Goal: Register for event/course

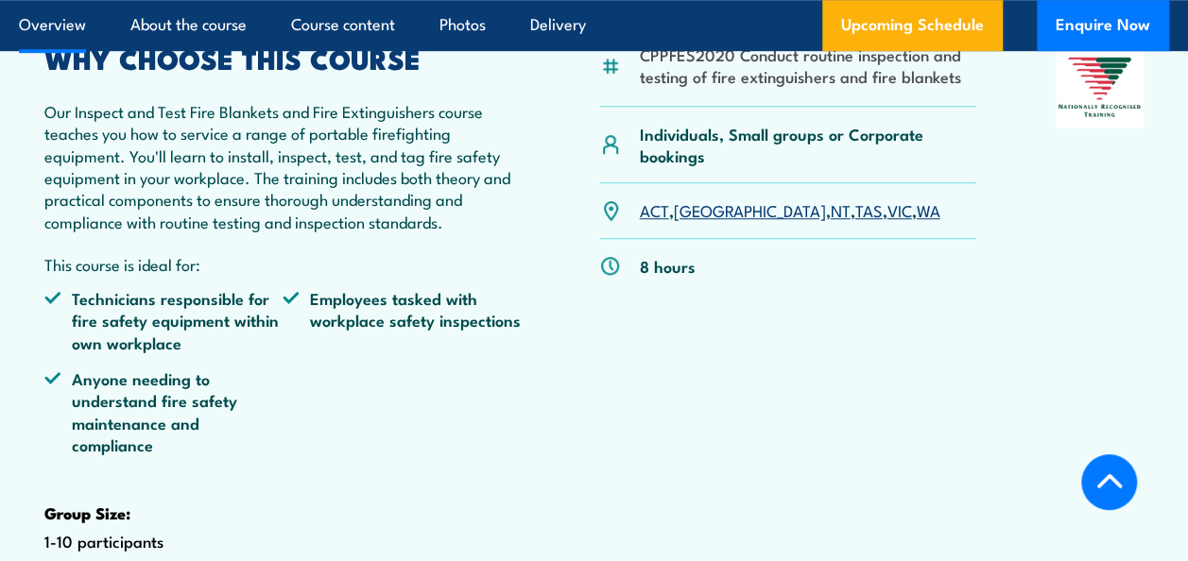
click at [701, 221] on link "[GEOGRAPHIC_DATA]" at bounding box center [749, 209] width 152 height 23
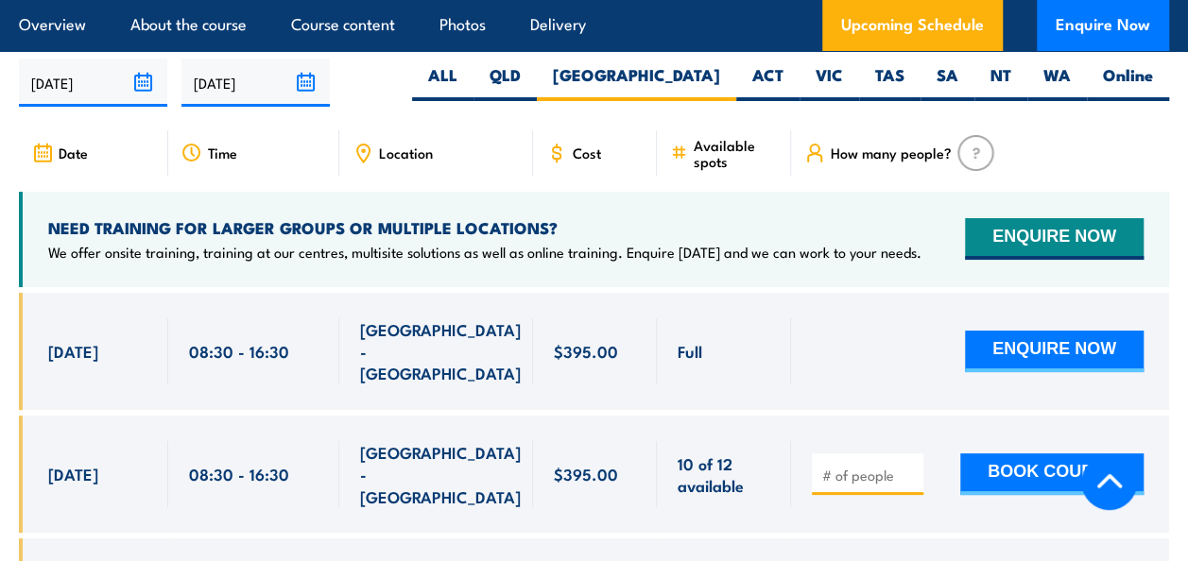
scroll to position [3359, 0]
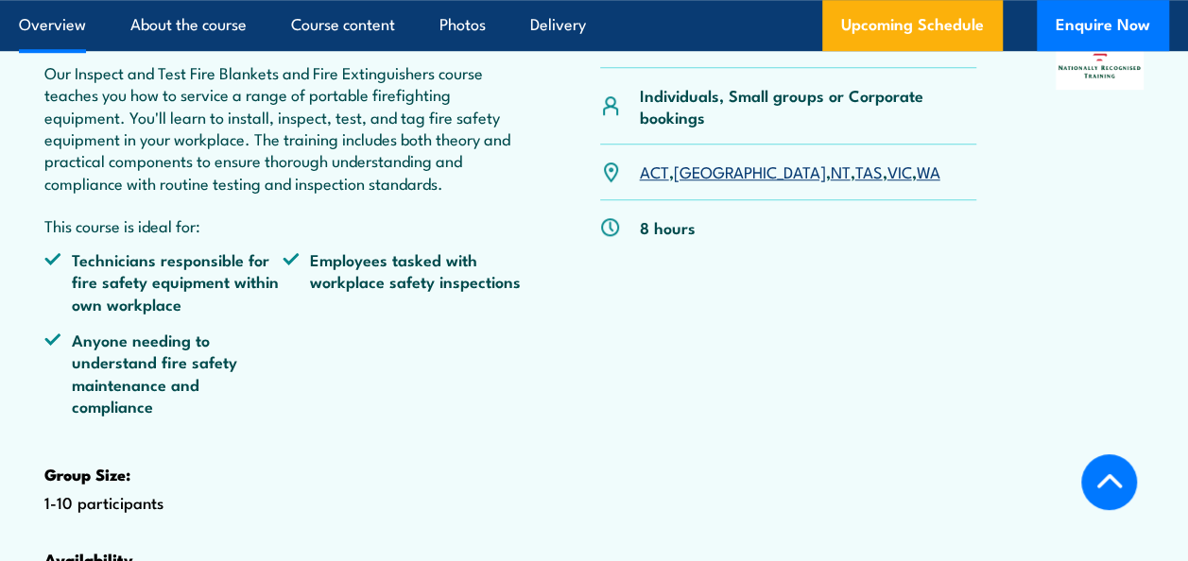
scroll to position [661, 0]
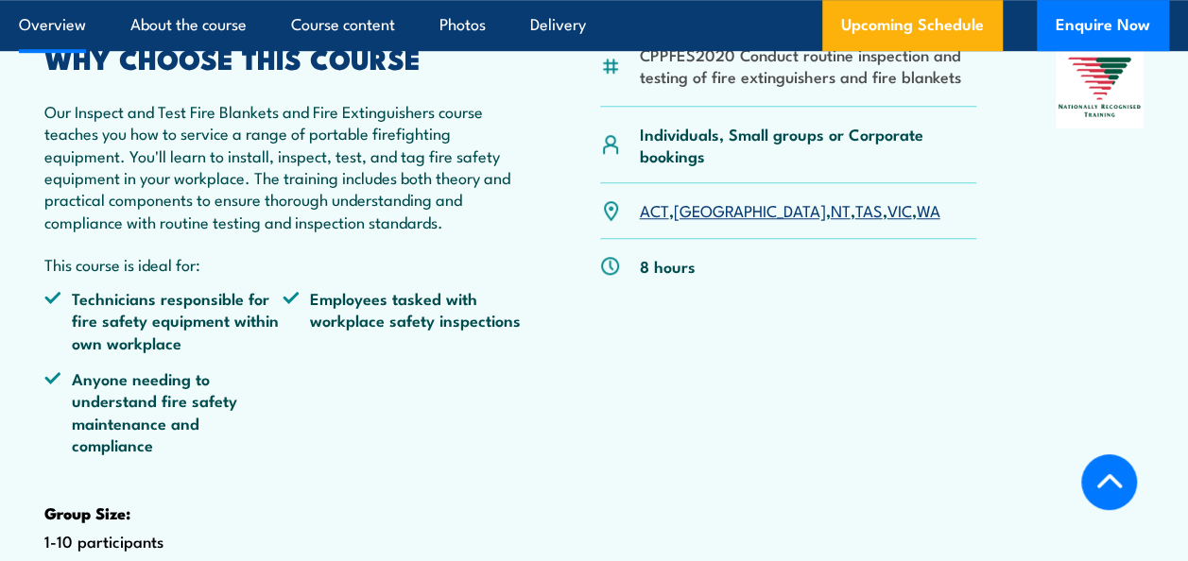
click at [693, 221] on link "[GEOGRAPHIC_DATA]" at bounding box center [749, 209] width 152 height 23
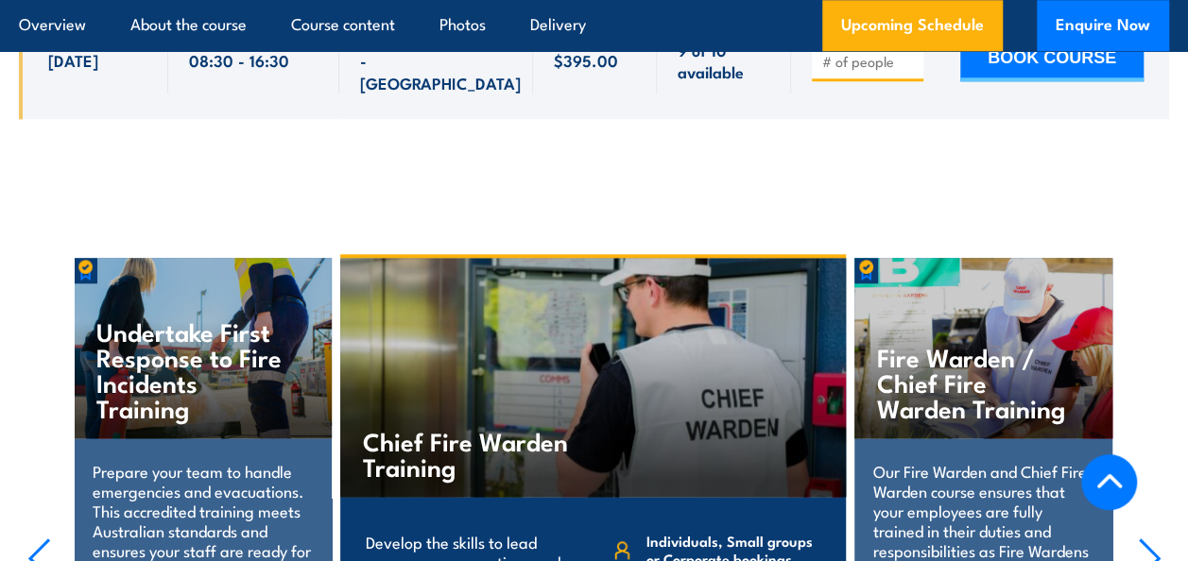
scroll to position [4021, 0]
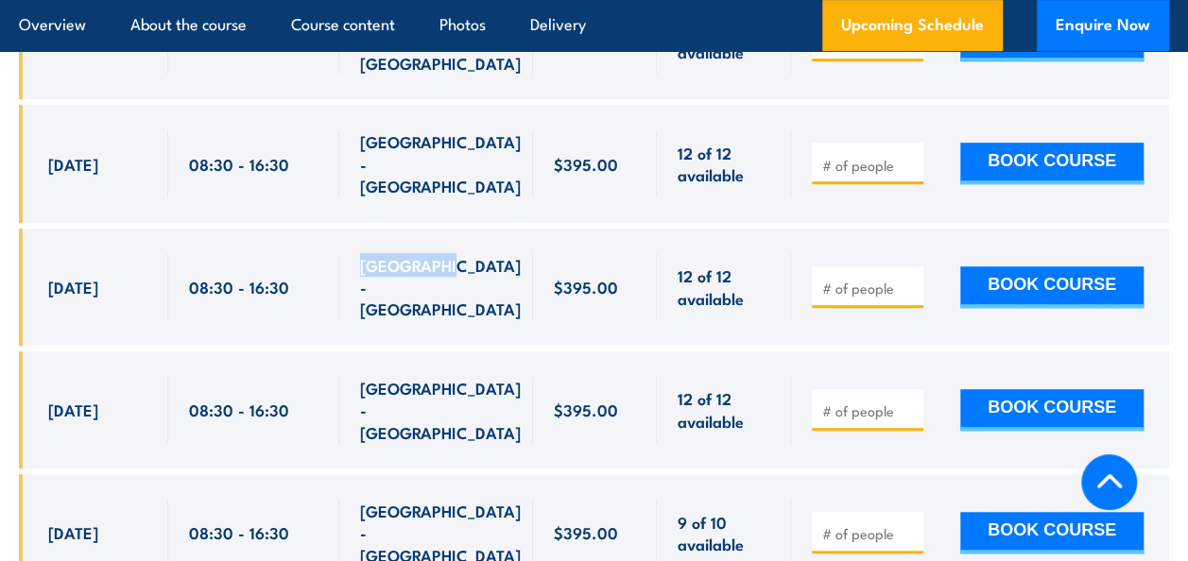
drag, startPoint x: 444, startPoint y: 193, endPoint x: 361, endPoint y: 199, distance: 83.4
click at [361, 254] on span "[GEOGRAPHIC_DATA] - [GEOGRAPHIC_DATA]" at bounding box center [440, 287] width 161 height 66
copy span "SMITHFIELD"
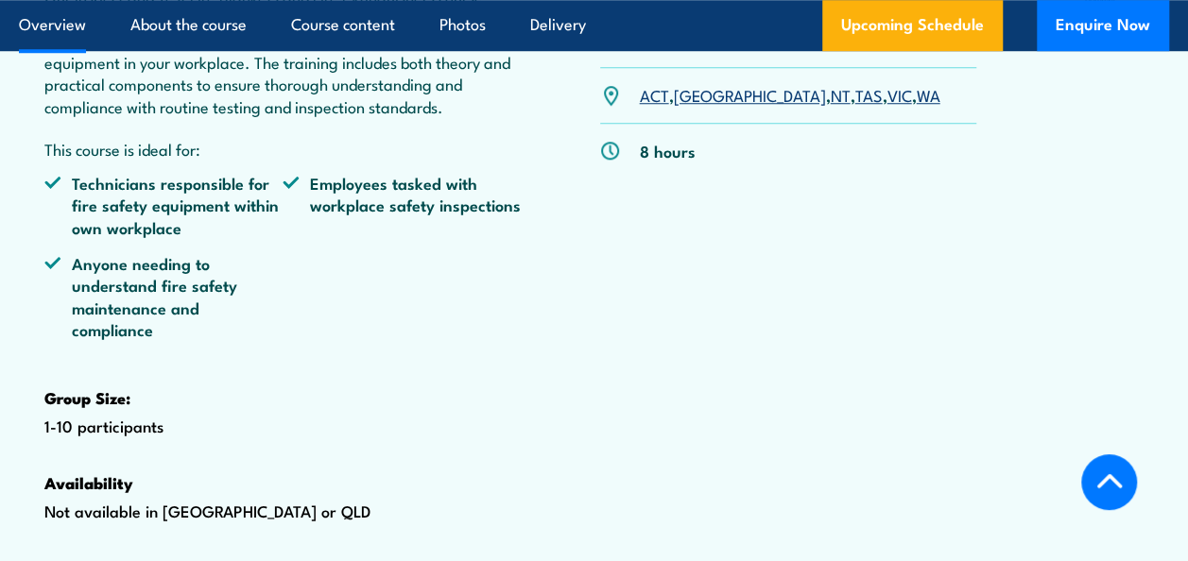
scroll to position [567, 0]
